Goal: Transaction & Acquisition: Book appointment/travel/reservation

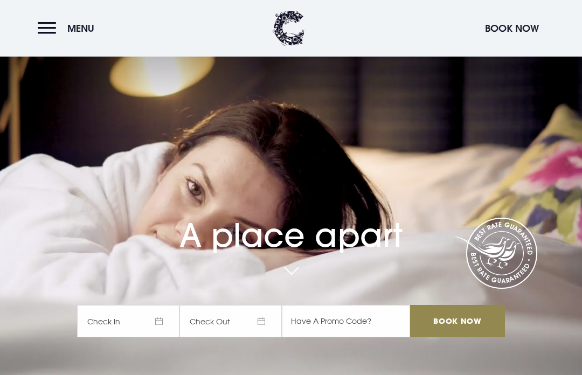
click at [87, 29] on span "Menu" at bounding box center [80, 28] width 27 height 12
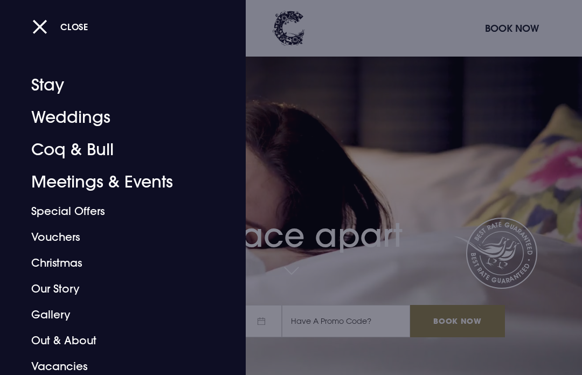
click at [50, 90] on link "Stay" at bounding box center [115, 85] width 169 height 32
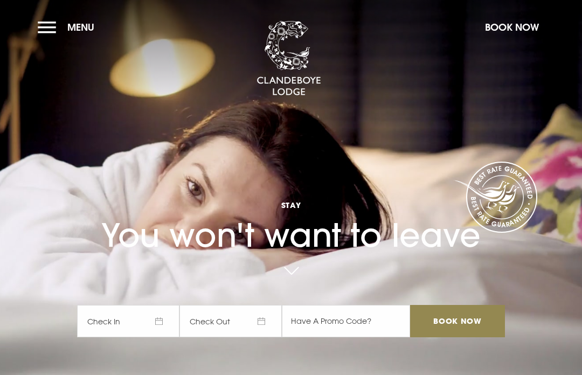
click at [295, 74] on img at bounding box center [289, 58] width 65 height 75
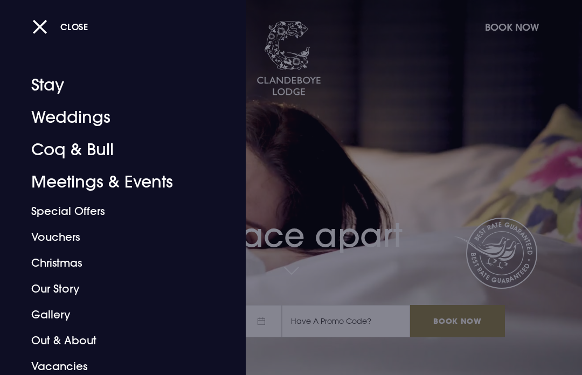
click at [101, 152] on link "Coq & Bull" at bounding box center [115, 150] width 169 height 32
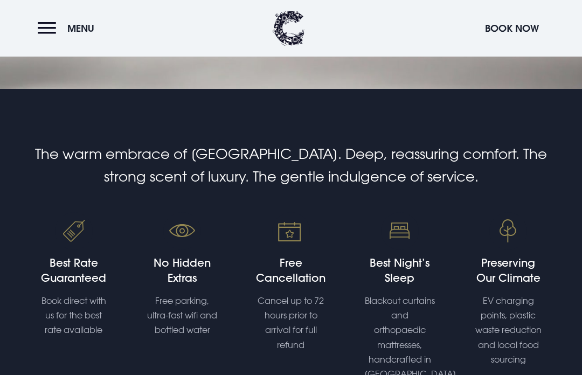
scroll to position [292, 0]
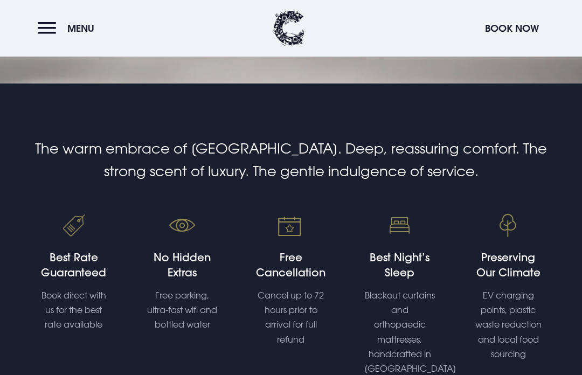
click at [72, 318] on div "Best Rate Guaranteed Book direct with us for the best rate available" at bounding box center [73, 291] width 71 height 82
click at [71, 245] on img at bounding box center [74, 226] width 38 height 38
click at [84, 333] on p "Book direct with us for the best rate available" at bounding box center [73, 310] width 71 height 44
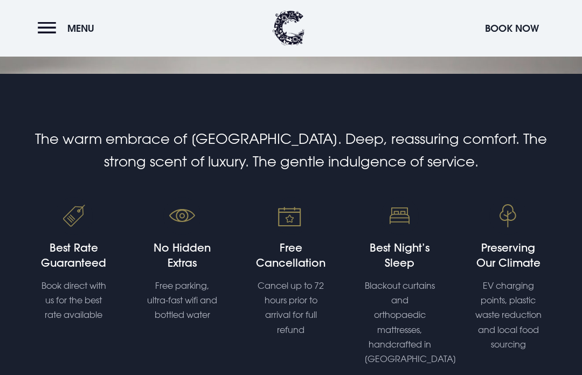
scroll to position [304, 0]
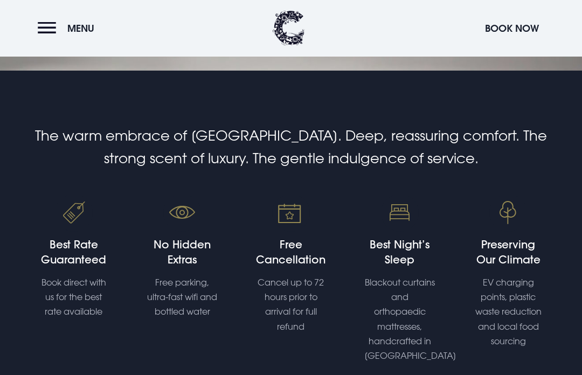
click at [398, 232] on img at bounding box center [400, 214] width 38 height 38
click at [403, 268] on h4 "Best Night’s Sleep" at bounding box center [399, 253] width 71 height 30
click at [402, 232] on img at bounding box center [400, 214] width 38 height 38
click at [407, 268] on h4 "Best Night’s Sleep" at bounding box center [399, 253] width 71 height 30
click at [400, 268] on h4 "Best Night’s Sleep" at bounding box center [399, 253] width 71 height 30
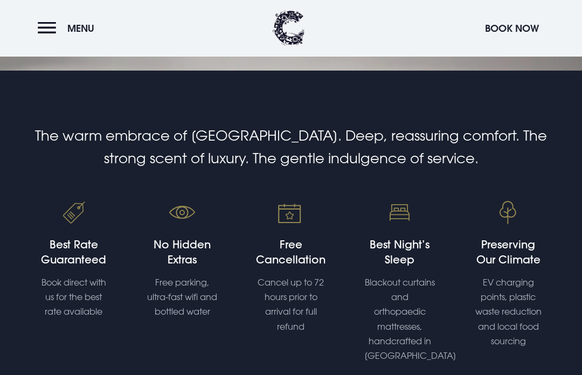
click at [399, 268] on h4 "Best Night’s Sleep" at bounding box center [399, 253] width 71 height 30
click at [400, 232] on img at bounding box center [400, 214] width 38 height 38
click at [397, 232] on img at bounding box center [400, 214] width 38 height 38
click at [403, 232] on img at bounding box center [400, 214] width 38 height 38
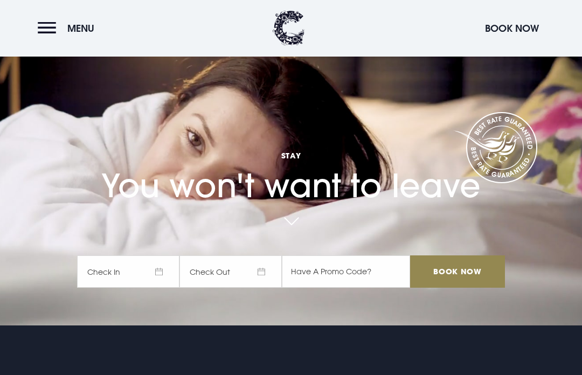
scroll to position [0, 0]
